Goal: Find contact information: Find contact information

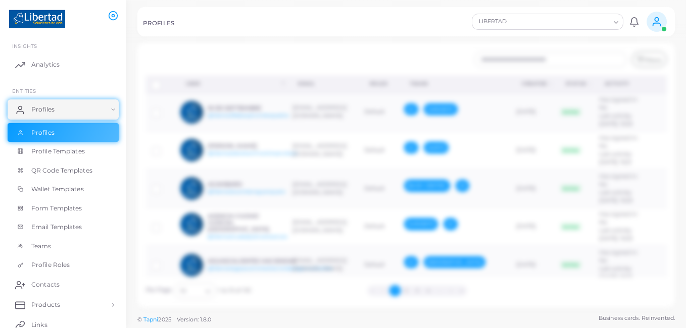
click at [342, 124] on div "Create Profile Email * Full Name * Check this box only if you're adding some ex…" at bounding box center [405, 175] width 537 height 265
click at [49, 106] on span "Profiles" at bounding box center [45, 109] width 23 height 9
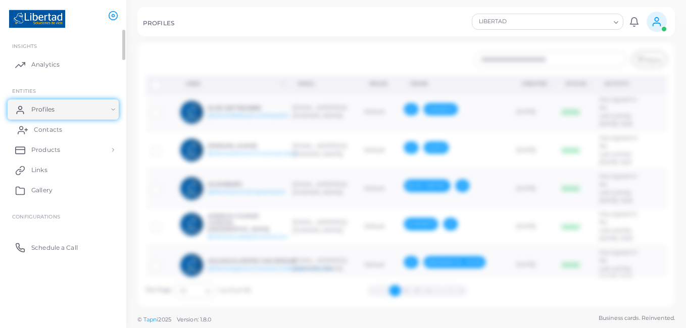
click at [53, 128] on span "Contacts" at bounding box center [48, 129] width 28 height 9
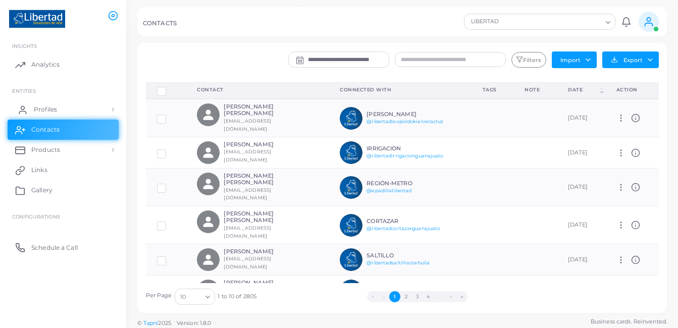
click at [86, 107] on link "Profiles" at bounding box center [63, 109] width 111 height 20
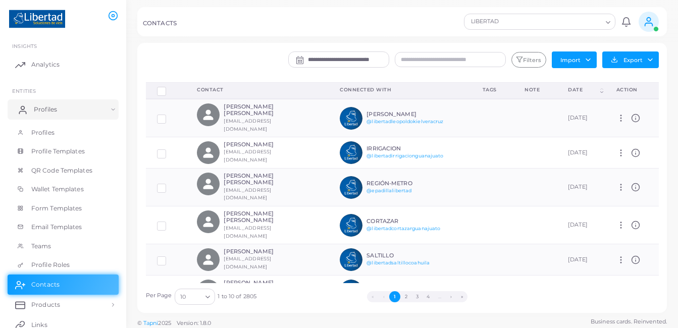
click at [86, 107] on link "Profiles" at bounding box center [63, 109] width 111 height 20
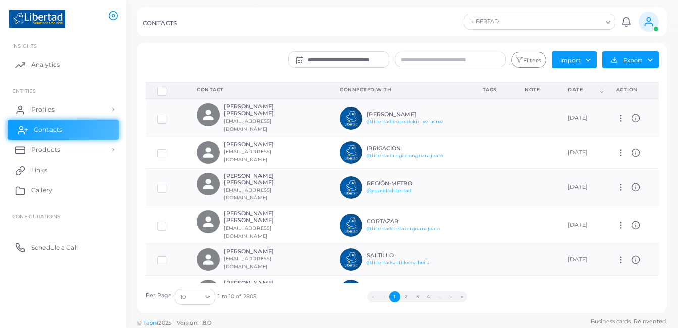
click at [52, 130] on span "Contacts" at bounding box center [48, 129] width 28 height 9
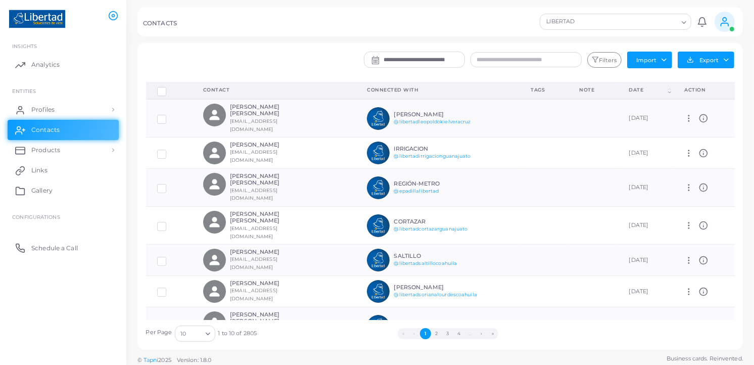
drag, startPoint x: 591, startPoint y: 2, endPoint x: 313, endPoint y: 29, distance: 279.1
click at [313, 29] on div "CONTACTS LIBERTAD Loading... Notifications 0 New Mark All As Read GERENTES (ger…" at bounding box center [439, 21] width 605 height 29
click at [685, 114] on icon at bounding box center [702, 118] width 9 height 9
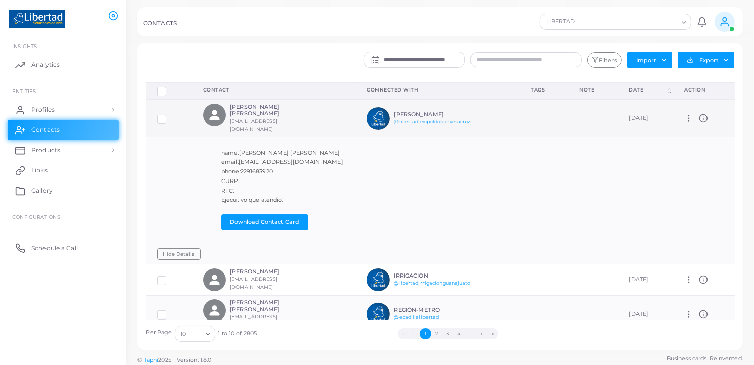
click at [685, 114] on icon at bounding box center [702, 118] width 9 height 9
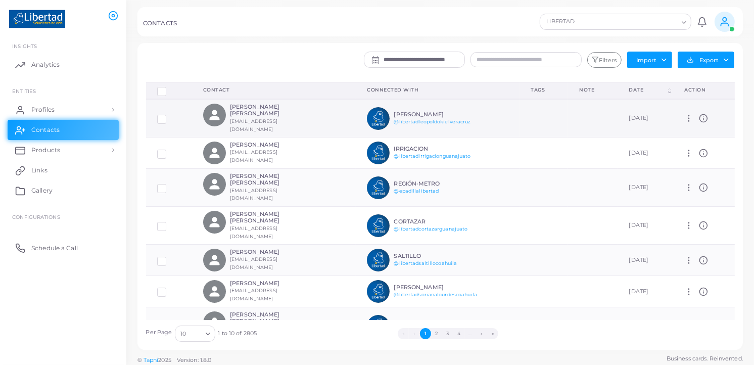
click at [685, 114] on icon at bounding box center [702, 118] width 9 height 9
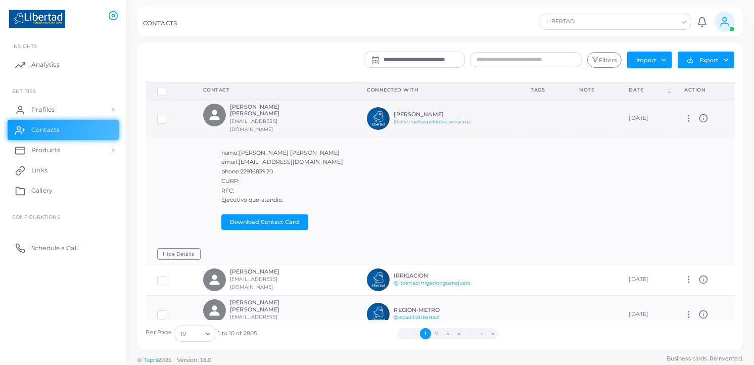
click at [685, 114] on icon at bounding box center [702, 118] width 9 height 9
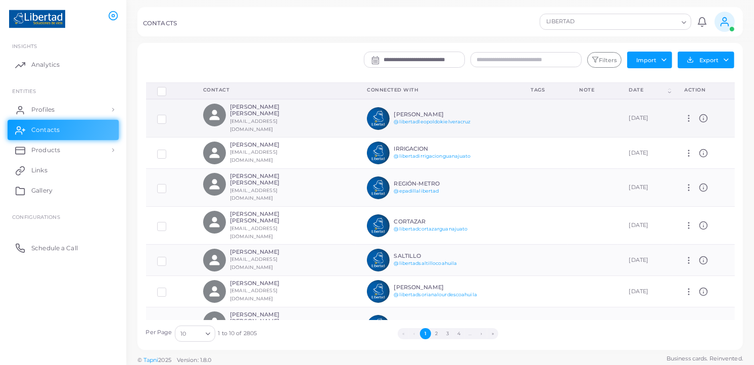
click at [685, 114] on icon at bounding box center [702, 118] width 9 height 9
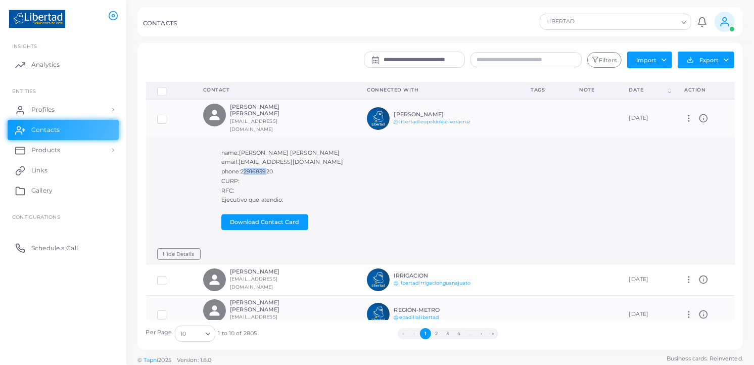
drag, startPoint x: 244, startPoint y: 164, endPoint x: 266, endPoint y: 163, distance: 22.2
click at [266, 168] on span "2291683920" at bounding box center [256, 171] width 32 height 7
drag, startPoint x: 266, startPoint y: 163, endPoint x: 274, endPoint y: 166, distance: 8.0
click at [273, 168] on span "2291683920" at bounding box center [256, 171] width 32 height 7
drag, startPoint x: 274, startPoint y: 166, endPoint x: 294, endPoint y: 113, distance: 56.7
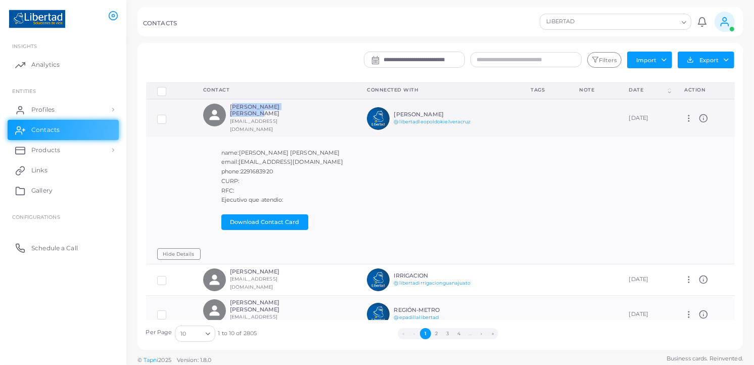
click at [294, 113] on div "Jesus mendoza riveroll Baalmetal@hotmail.com" at bounding box center [253, 118] width 101 height 29
copy h6 "Jesus mendoza riveroll"
drag, startPoint x: 243, startPoint y: 163, endPoint x: 274, endPoint y: 168, distance: 30.6
click at [274, 168] on h6 "phone: 2291683920" at bounding box center [362, 171] width 283 height 7
copy span "2291683920"
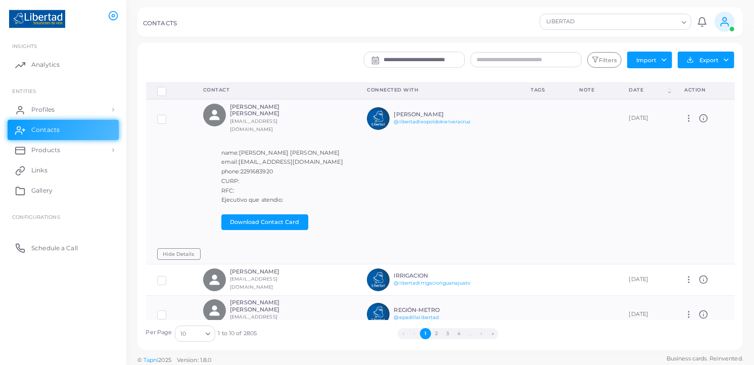
click at [281, 61] on div "**********" at bounding box center [489, 63] width 499 height 22
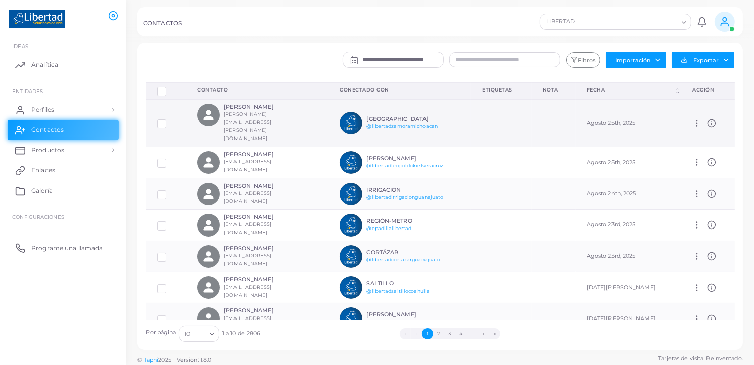
click at [707, 119] on icon at bounding box center [711, 123] width 9 height 9
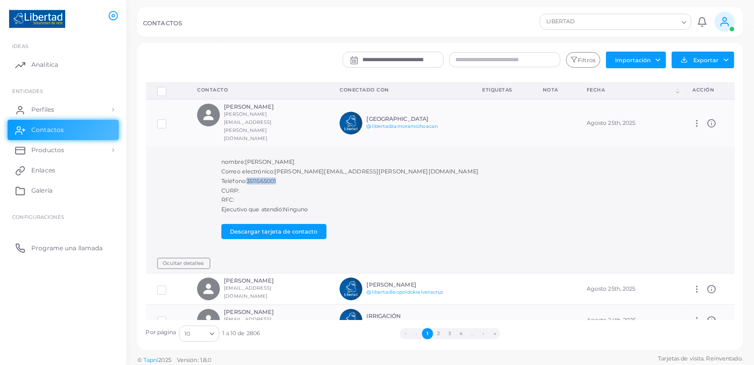
drag, startPoint x: 248, startPoint y: 163, endPoint x: 279, endPoint y: 165, distance: 30.4
click at [279, 178] on h6 "Teléfono: 3511565001" at bounding box center [362, 181] width 283 height 7
copy span "3511565001"
